Goal: Information Seeking & Learning: Check status

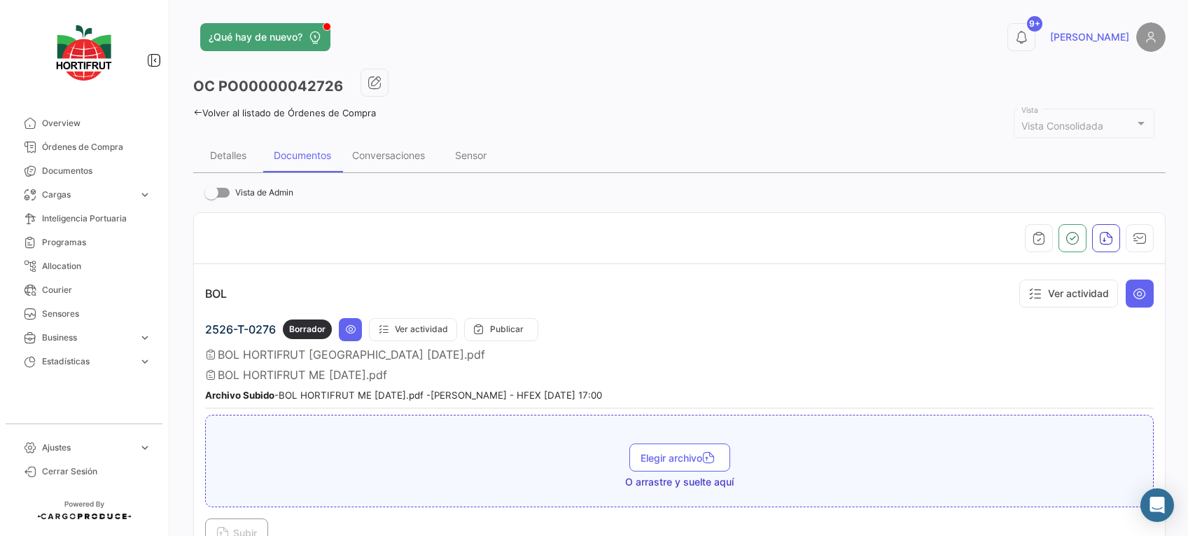
drag, startPoint x: 0, startPoint y: 0, endPoint x: 78, endPoint y: 146, distance: 165.4
click at [78, 146] on span "Órdenes de Compra" at bounding box center [96, 147] width 109 height 13
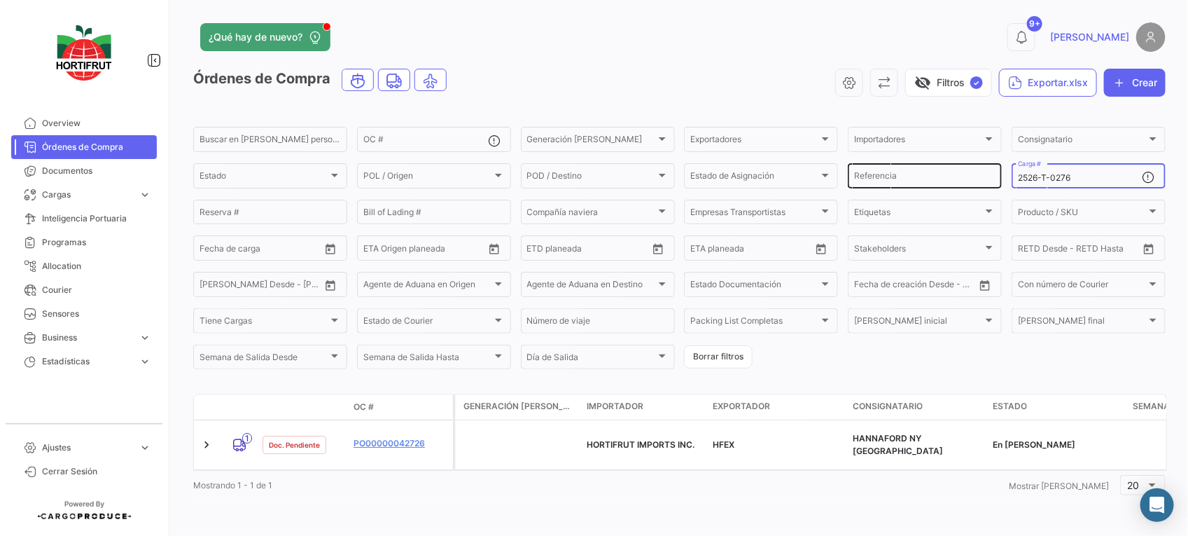
drag, startPoint x: 1069, startPoint y: 172, endPoint x: 912, endPoint y: 175, distance: 156.8
click at [0, 0] on div "Buscar en [PERSON_NAME] personalizados... OC # Generación [PERSON_NAME] Generac…" at bounding box center [0, 0] width 0 height 0
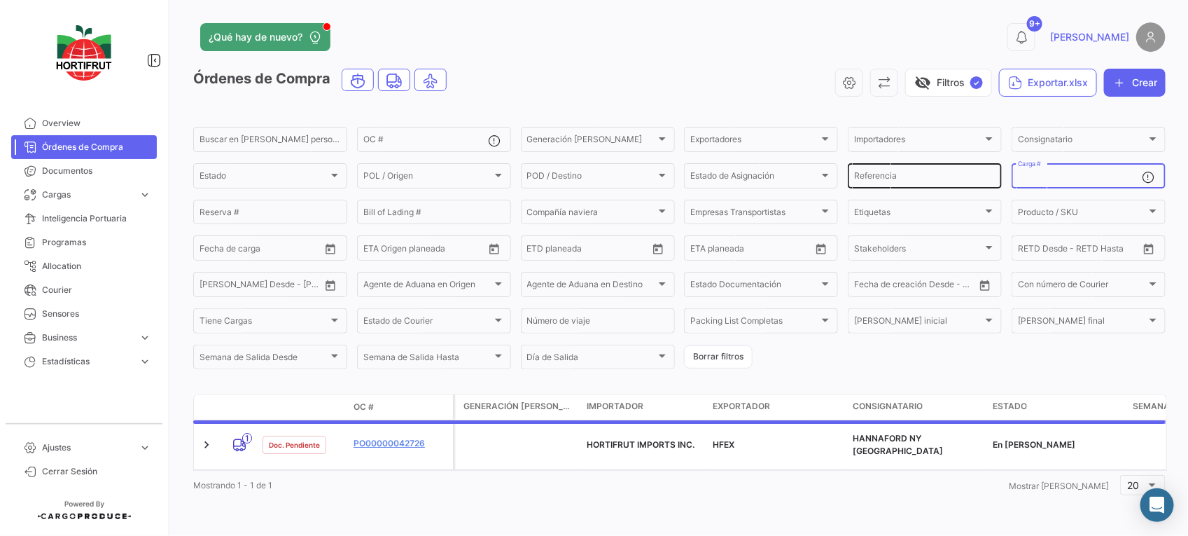
paste input "2526-T-0320"
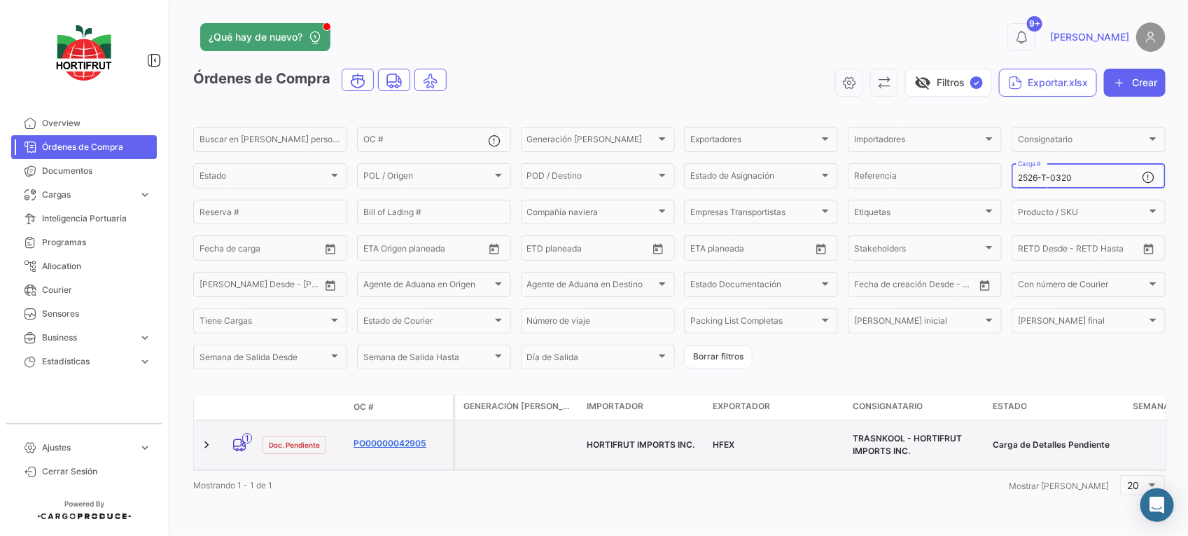
type input "2526-T-0320"
click at [393, 441] on link "PO00000042905" at bounding box center [401, 443] width 94 height 13
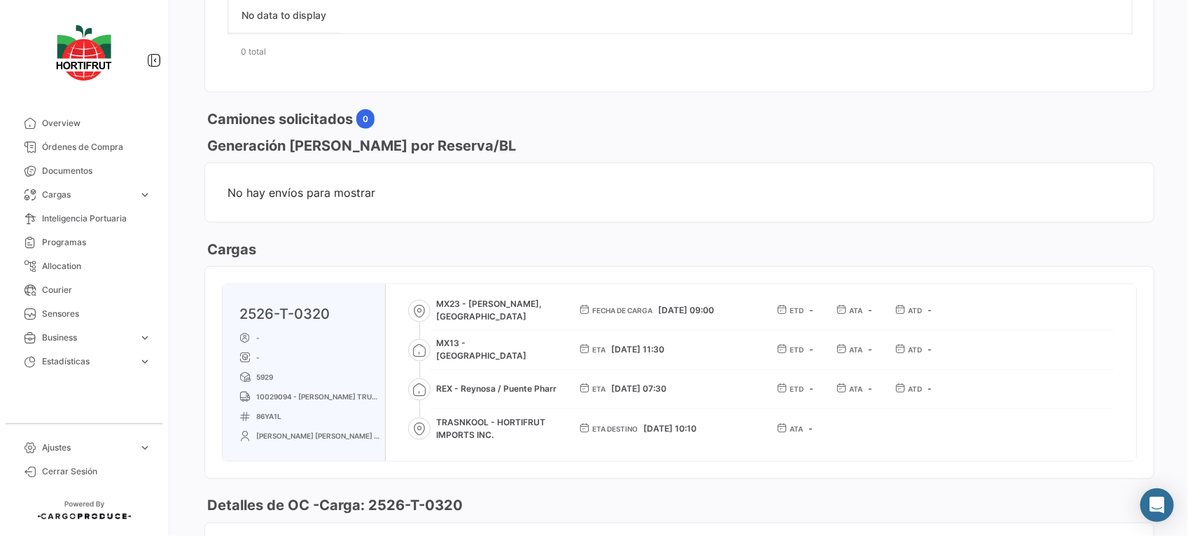
scroll to position [788, 0]
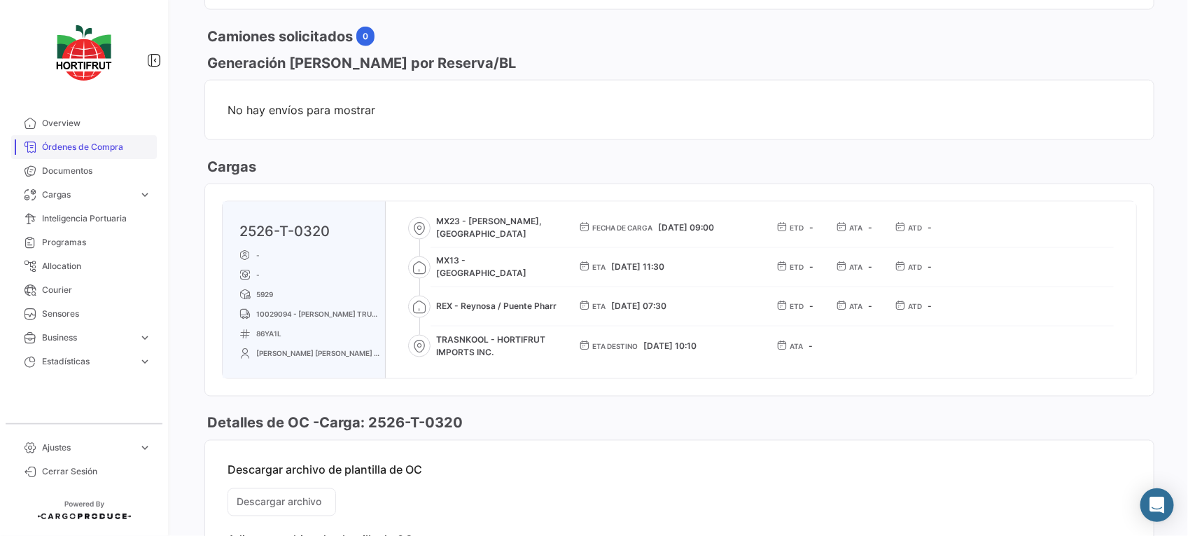
click at [116, 141] on span "Órdenes de Compra" at bounding box center [96, 147] width 109 height 13
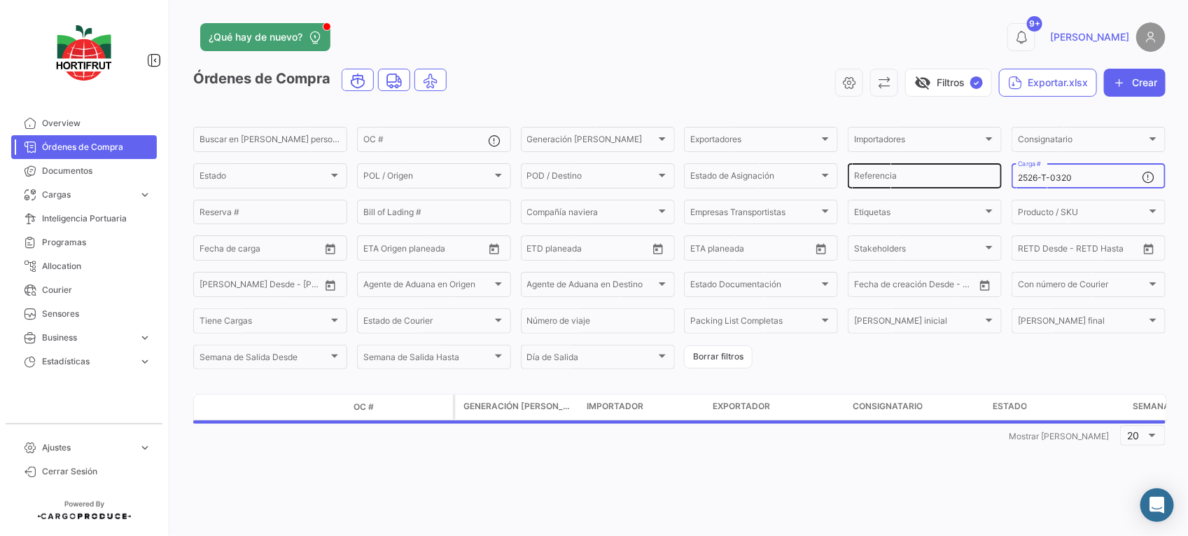
drag, startPoint x: 1091, startPoint y: 175, endPoint x: 854, endPoint y: 179, distance: 236.6
click at [0, 0] on div "Buscar en [PERSON_NAME] personalizados... OC # Generación [PERSON_NAME] Generac…" at bounding box center [0, 0] width 0 height 0
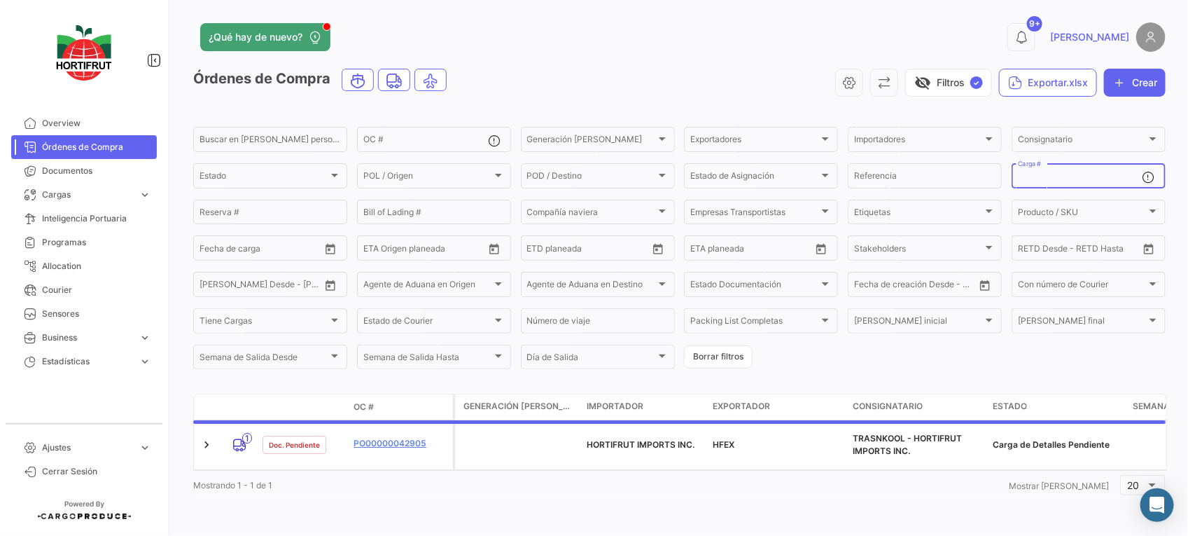
paste input "2526-T-0322"
type input "2526-T-0322"
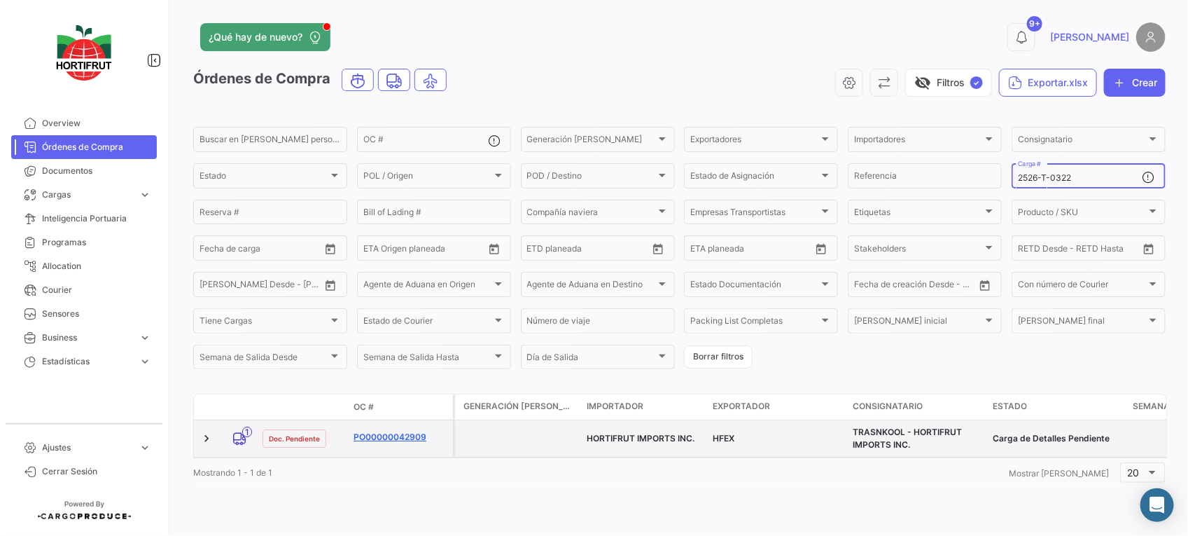
click at [418, 436] on link "PO00000042909" at bounding box center [401, 437] width 94 height 13
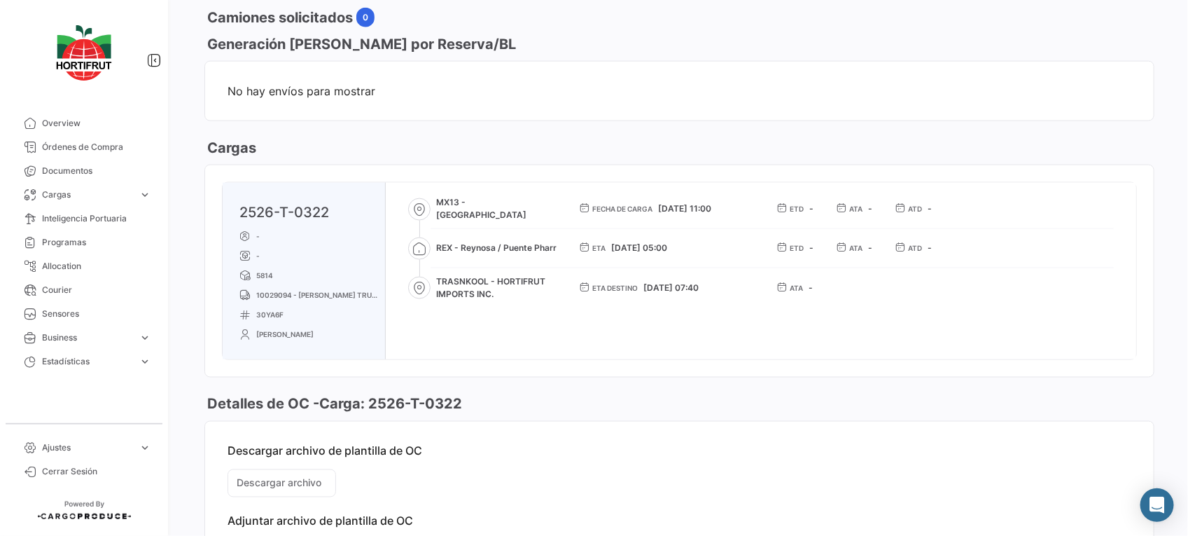
scroll to position [875, 0]
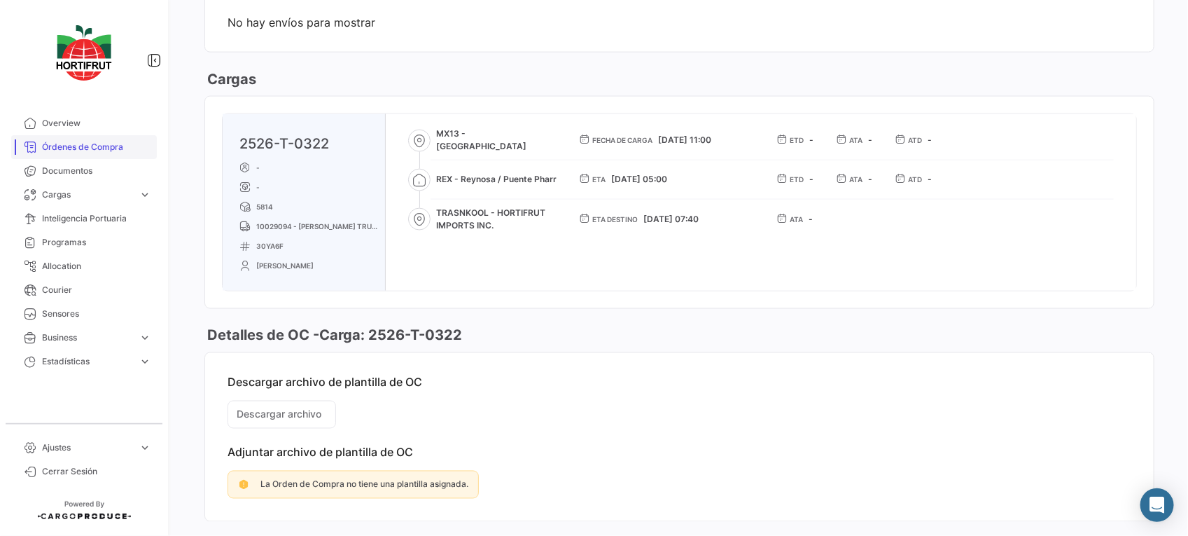
click at [83, 141] on span "Órdenes de Compra" at bounding box center [96, 147] width 109 height 13
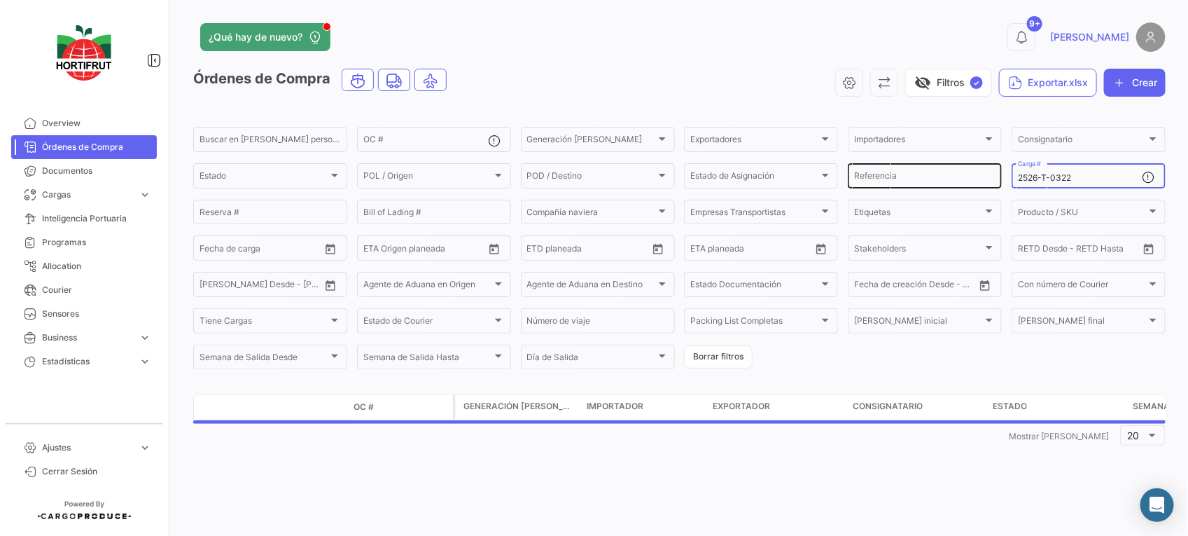
drag, startPoint x: 1080, startPoint y: 172, endPoint x: 896, endPoint y: 170, distance: 184.1
click at [0, 0] on div "Buscar en [PERSON_NAME] personalizados... OC # Generación [PERSON_NAME] Generac…" at bounding box center [0, 0] width 0 height 0
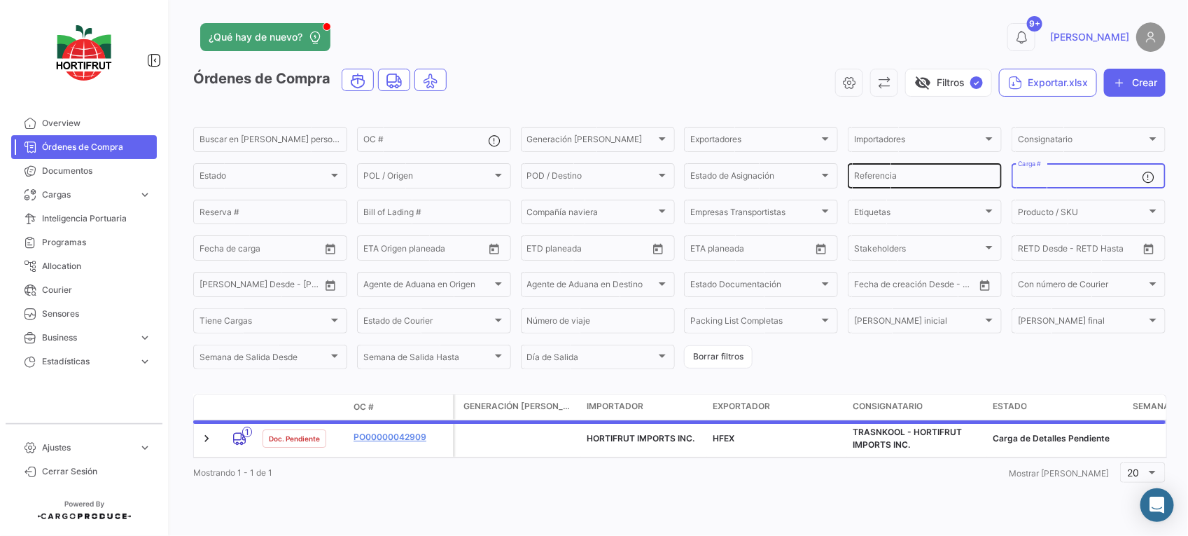
paste input "2526-T-0300"
type input "2526-T-0300"
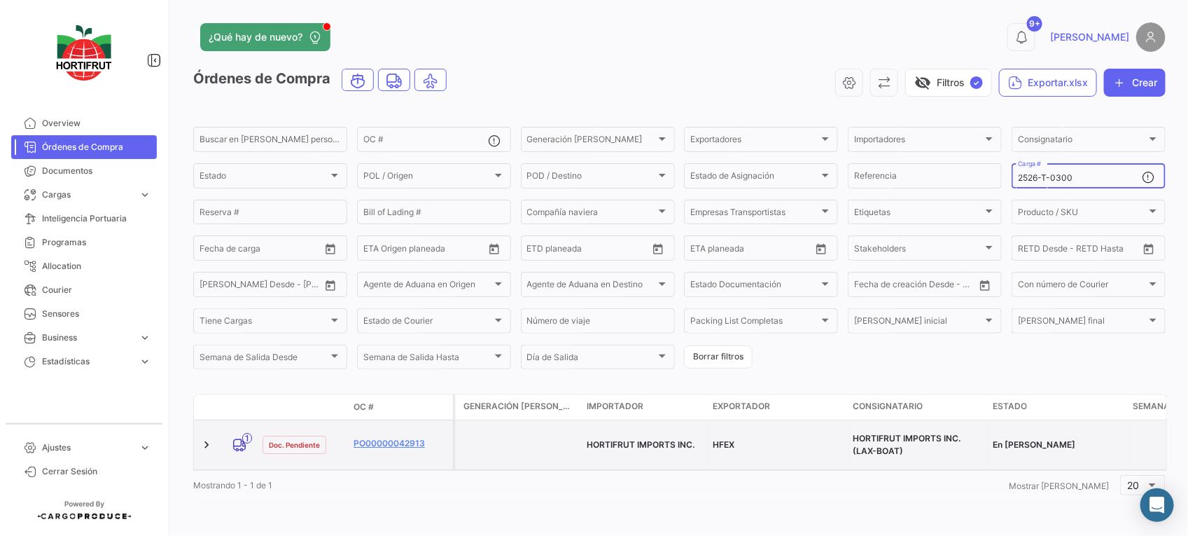
click at [372, 426] on datatable-body-cell "PO00000042913" at bounding box center [400, 444] width 105 height 49
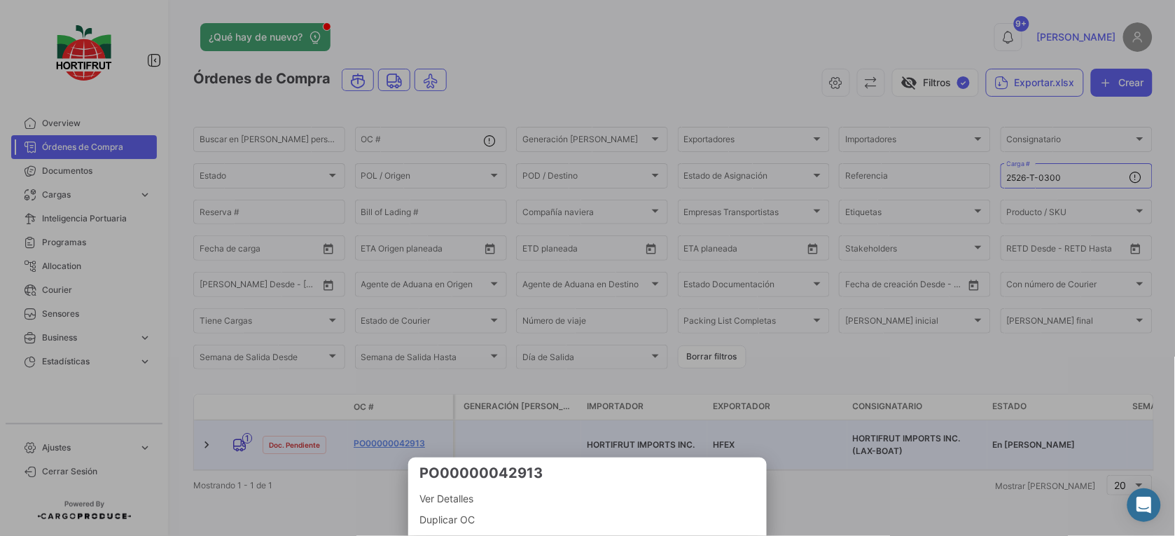
click at [456, 494] on span "Ver Detalles" at bounding box center [587, 498] width 336 height 17
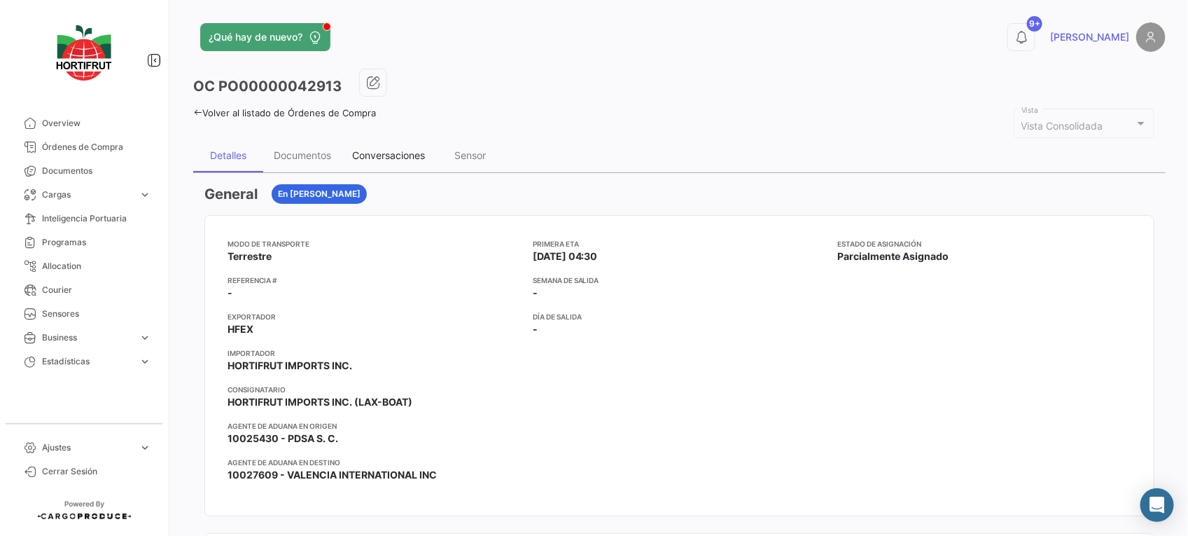
click at [385, 158] on div "Conversaciones" at bounding box center [388, 155] width 73 height 12
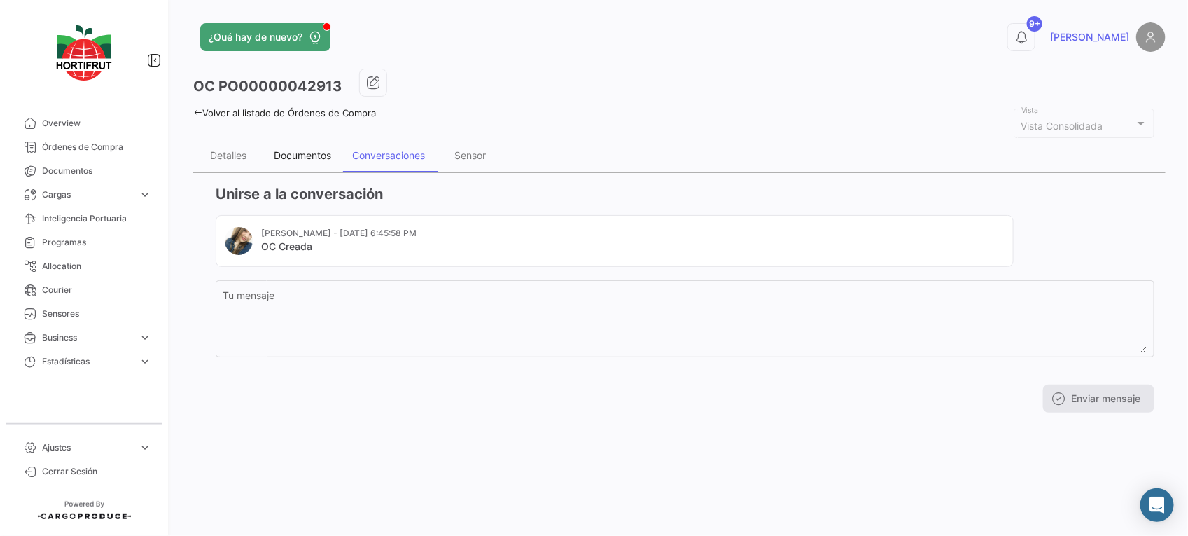
click at [340, 158] on div "Documentos" at bounding box center [302, 156] width 78 height 34
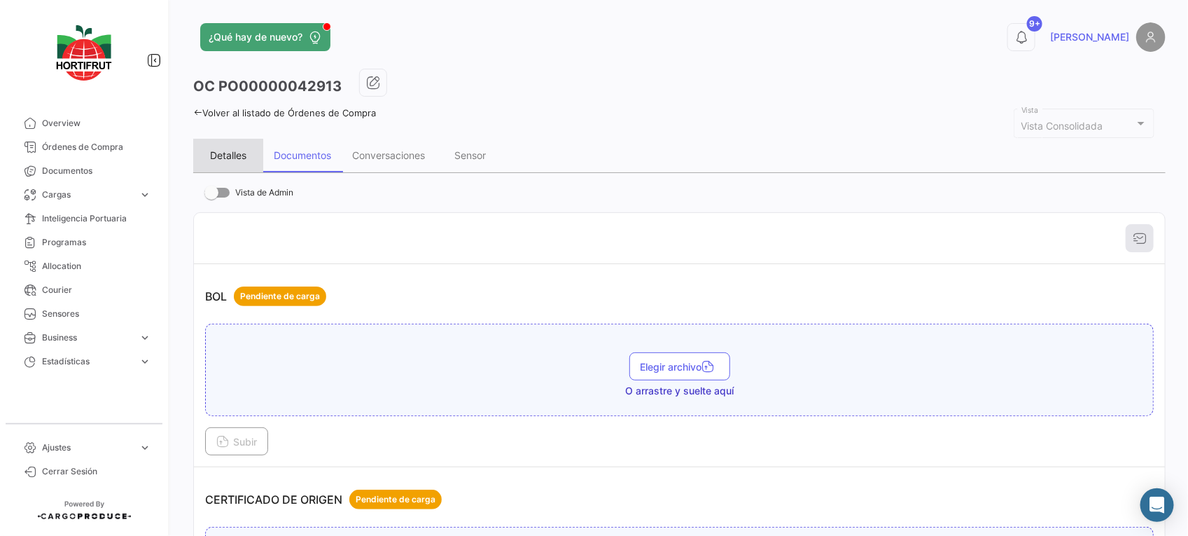
click at [218, 149] on div "Detalles" at bounding box center [228, 155] width 36 height 12
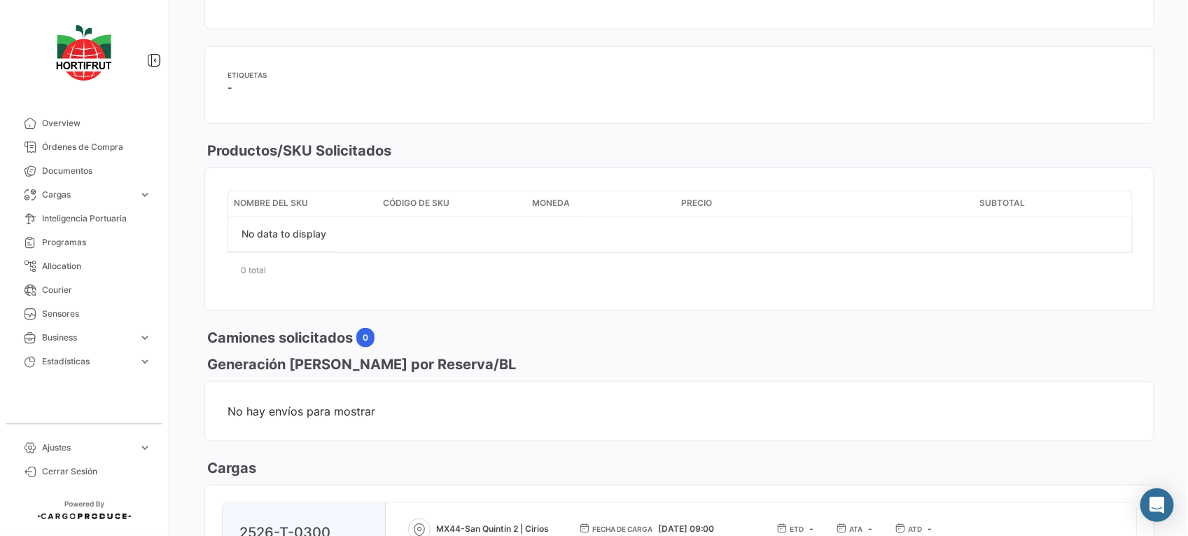
scroll to position [788, 0]
